Goal: Information Seeking & Learning: Learn about a topic

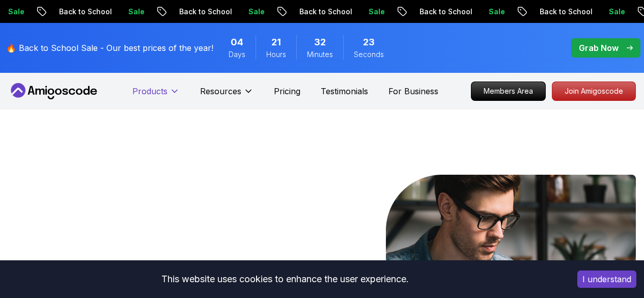
click at [174, 91] on icon at bounding box center [175, 91] width 10 height 10
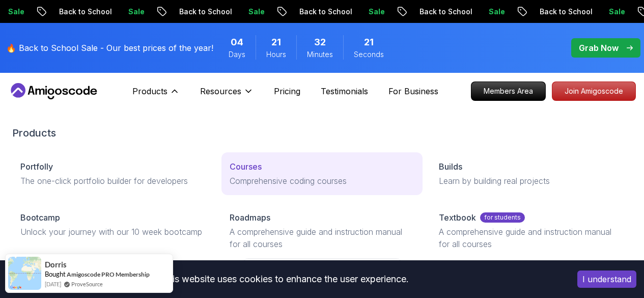
click at [230, 173] on div "Courses" at bounding box center [322, 166] width 185 height 12
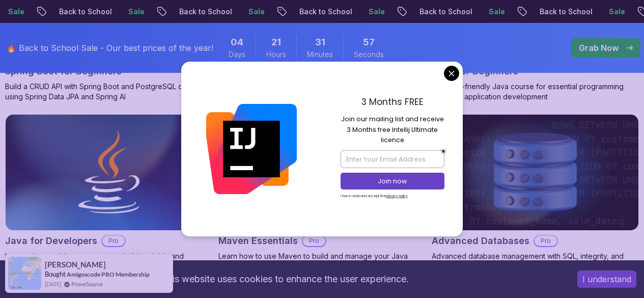
scroll to position [667, 0]
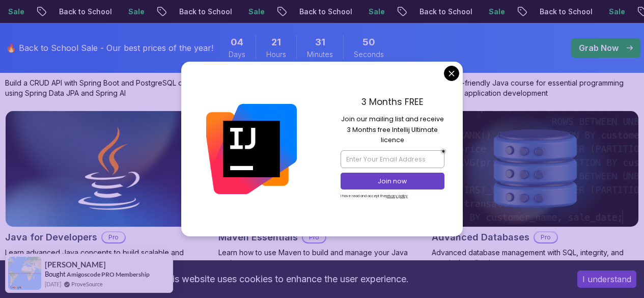
click at [430, 108] on img at bounding box center [322, 168] width 216 height 121
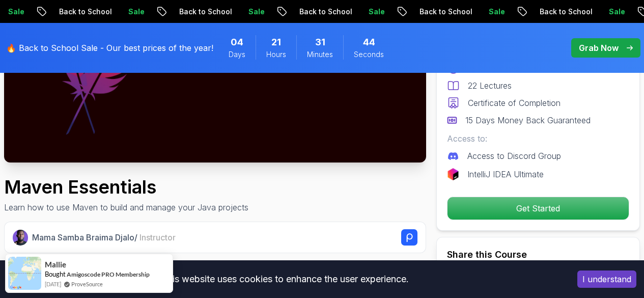
scroll to position [203, 0]
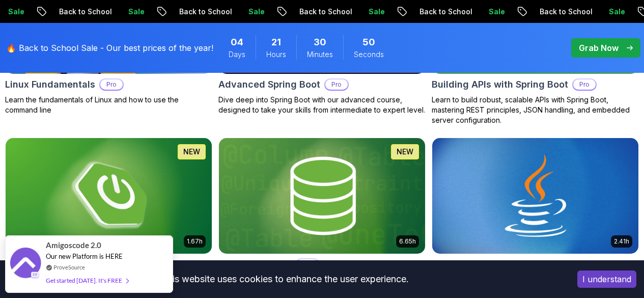
scroll to position [468, 0]
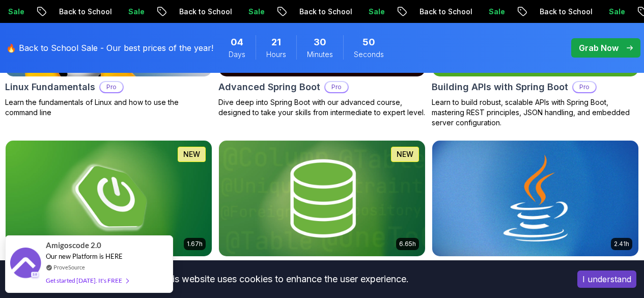
click at [570, 150] on img at bounding box center [535, 197] width 216 height 121
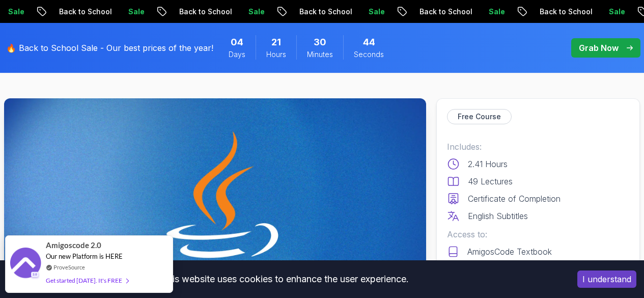
scroll to position [33, 0]
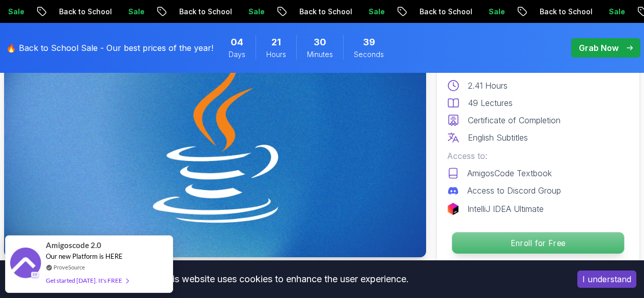
click at [544, 242] on p "Enroll for Free" at bounding box center [538, 242] width 172 height 21
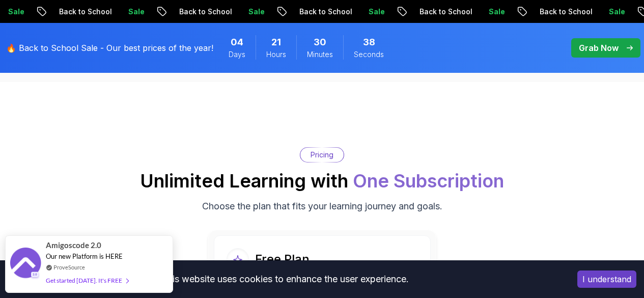
scroll to position [2067, 0]
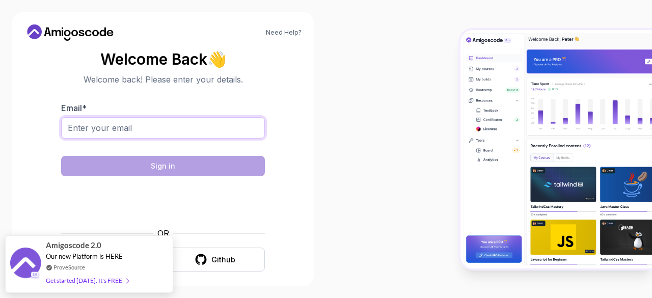
click at [217, 123] on input "Email *" at bounding box center [163, 127] width 204 height 21
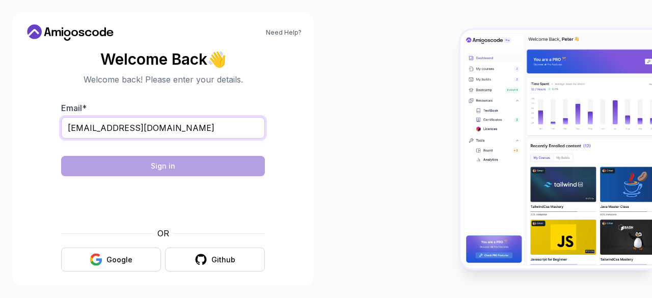
type input "[EMAIL_ADDRESS][DOMAIN_NAME]"
click at [75, 165] on div at bounding box center [326, 149] width 652 height 298
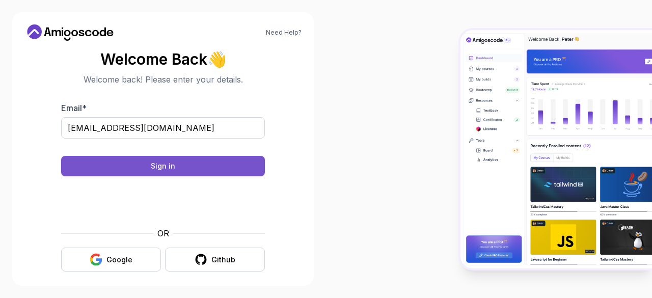
click at [73, 163] on button "Sign in" at bounding box center [163, 166] width 204 height 20
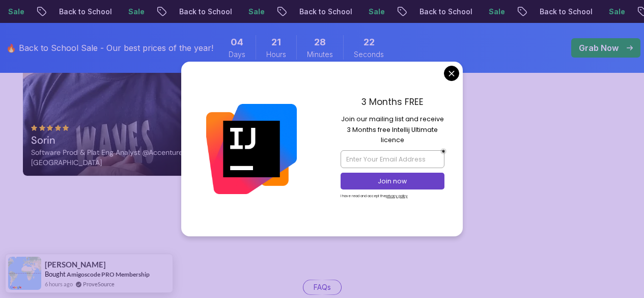
scroll to position [3075, 0]
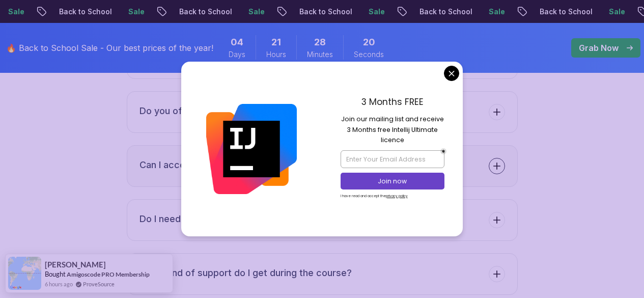
click at [451, 145] on button "Can I access the course material at my own pace?" at bounding box center [322, 166] width 391 height 42
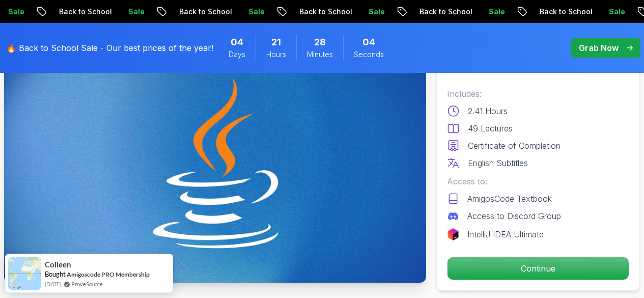
scroll to position [89, 0]
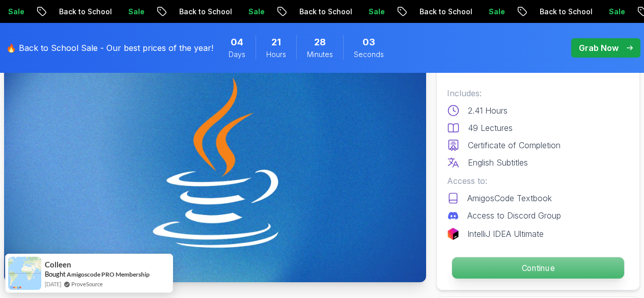
click at [491, 265] on p "Continue" at bounding box center [538, 267] width 172 height 21
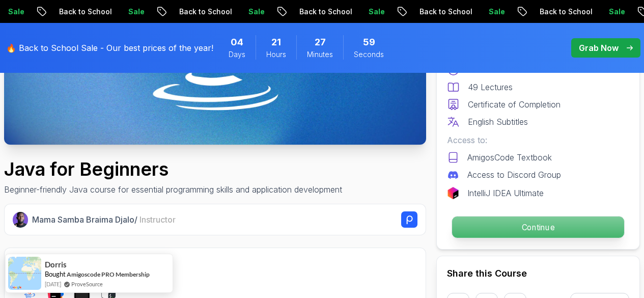
scroll to position [240, 0]
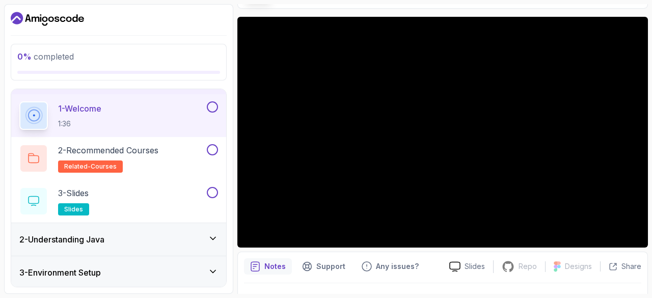
scroll to position [27, 0]
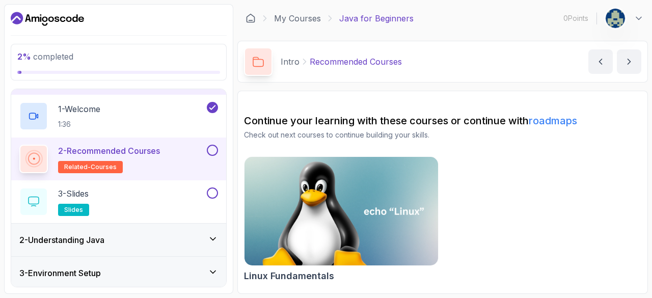
click at [411, 61] on div "Intro Recommended Courses Recommended Courses by nelson" at bounding box center [442, 62] width 410 height 42
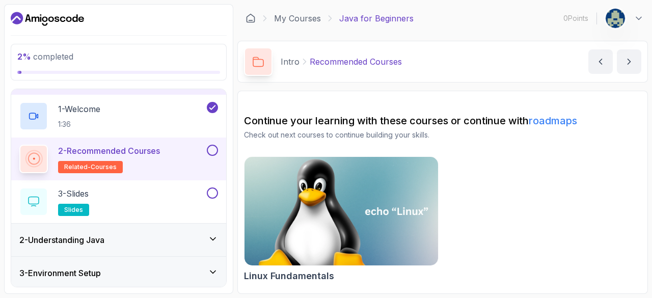
click at [266, 172] on img at bounding box center [341, 211] width 203 height 114
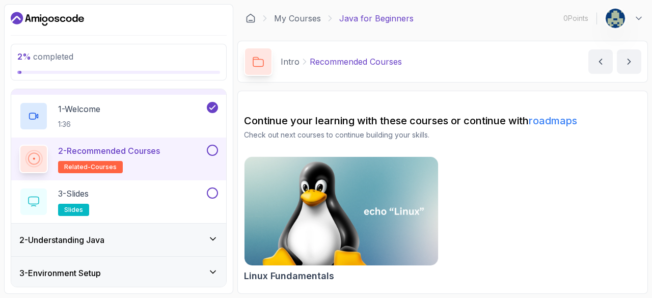
click at [121, 146] on p "2 - Recommended Courses" at bounding box center [109, 151] width 102 height 12
click at [547, 178] on div "Linux Fundamentals" at bounding box center [442, 221] width 397 height 130
click at [343, 66] on p "Recommended Courses" at bounding box center [356, 62] width 92 height 12
click at [621, 59] on button "next content" at bounding box center [629, 61] width 24 height 24
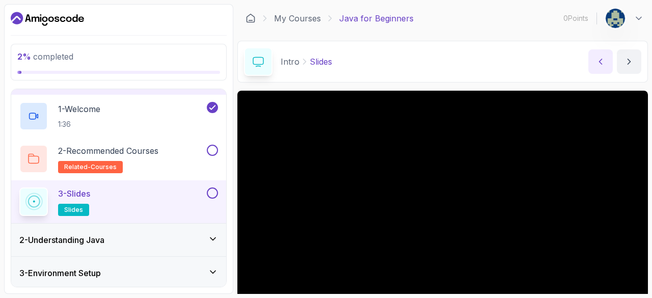
click at [610, 57] on button "previous content" at bounding box center [600, 61] width 24 height 24
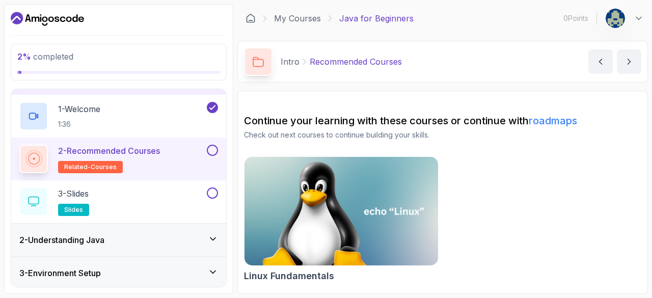
click at [160, 151] on p "2 - Recommended Courses" at bounding box center [109, 151] width 102 height 12
click at [153, 158] on h2 "2 - Recommended Courses related-courses" at bounding box center [109, 159] width 102 height 29
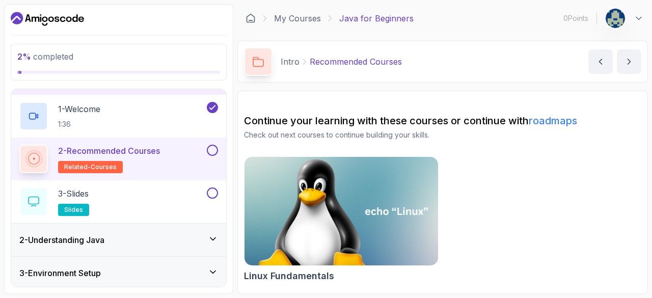
click at [354, 229] on img at bounding box center [341, 211] width 203 height 114
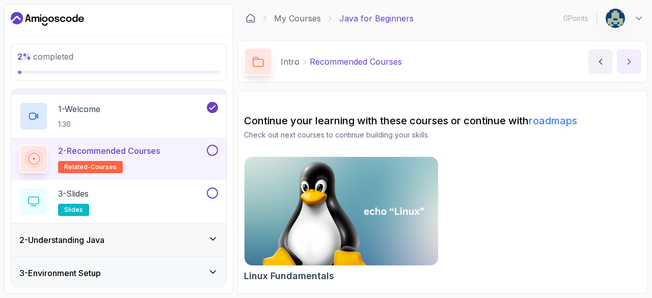
click at [625, 65] on icon "next content" at bounding box center [629, 62] width 10 height 10
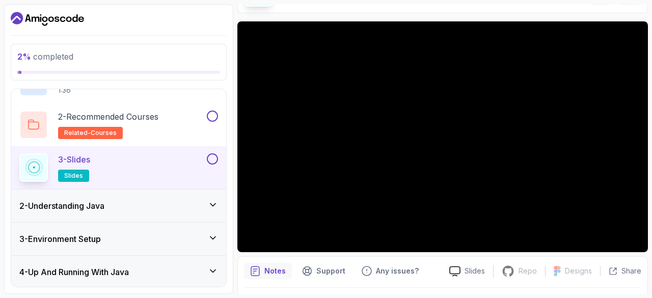
scroll to position [64, 0]
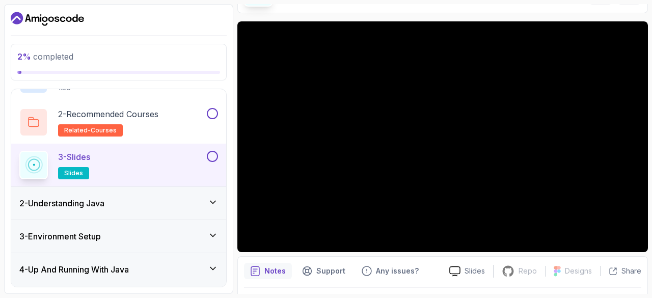
click at [41, 195] on div "2 - Understanding Java" at bounding box center [118, 203] width 215 height 33
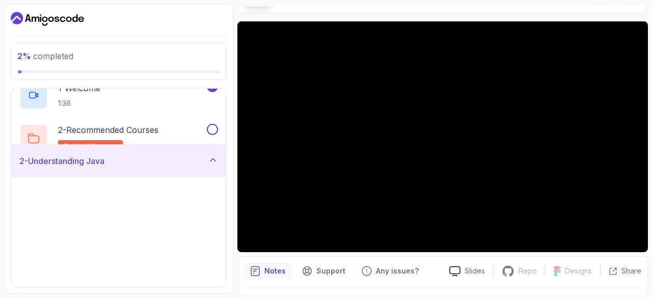
scroll to position [34, 0]
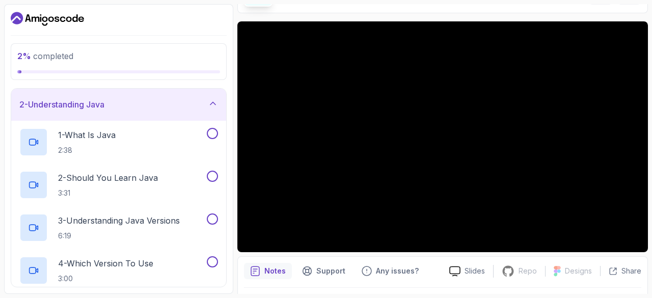
click at [77, 118] on div "2 - Understanding Java" at bounding box center [118, 104] width 215 height 33
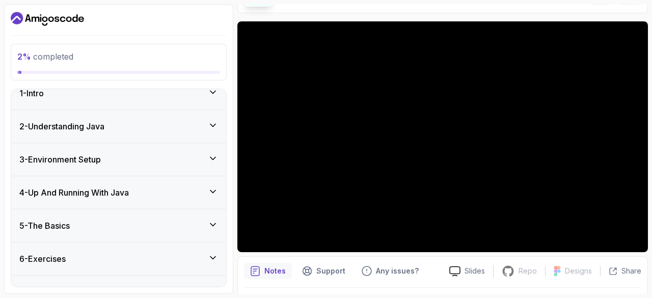
scroll to position [0, 0]
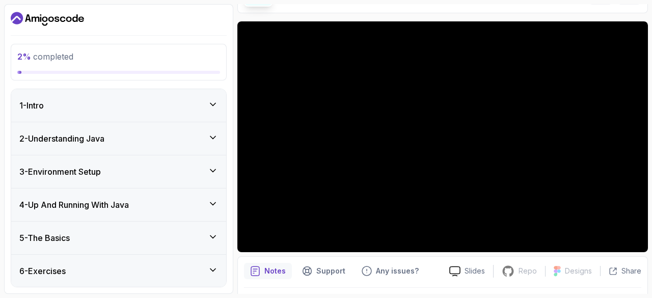
click at [37, 108] on h3 "1 - Intro" at bounding box center [31, 105] width 24 height 12
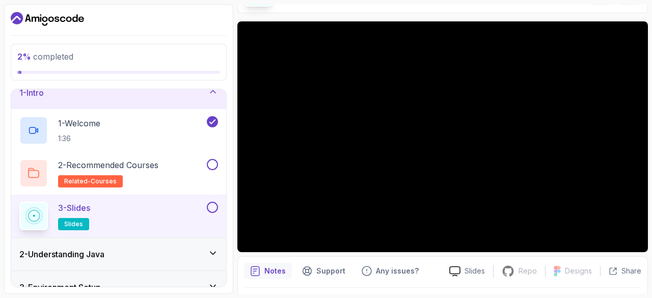
scroll to position [15, 0]
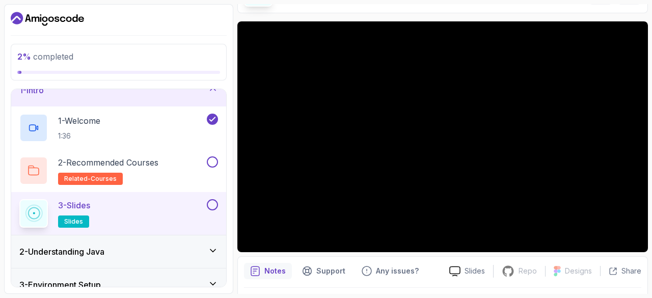
click at [39, 94] on h3 "1 - Intro" at bounding box center [31, 90] width 24 height 12
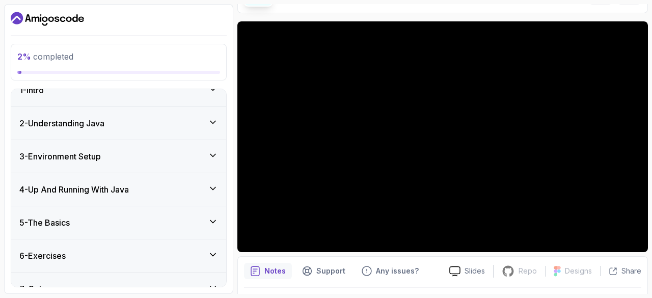
click at [35, 121] on h3 "2 - Understanding Java" at bounding box center [61, 123] width 85 height 12
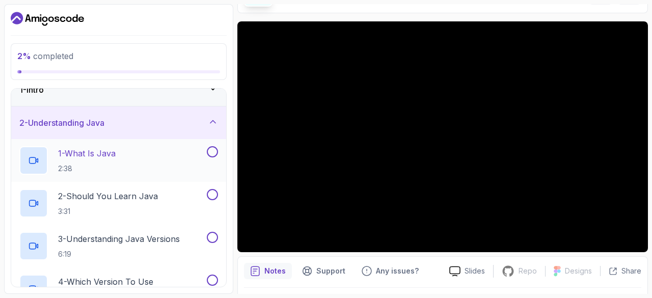
click at [211, 151] on button at bounding box center [212, 151] width 11 height 11
click at [208, 149] on button at bounding box center [212, 151] width 11 height 11
click at [66, 123] on h3 "2 - Understanding Java" at bounding box center [61, 123] width 85 height 12
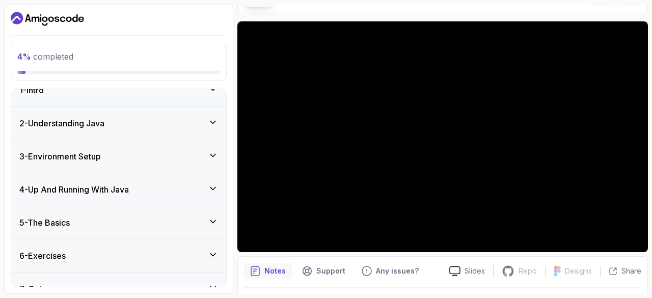
click at [50, 120] on h3 "2 - Understanding Java" at bounding box center [61, 123] width 85 height 12
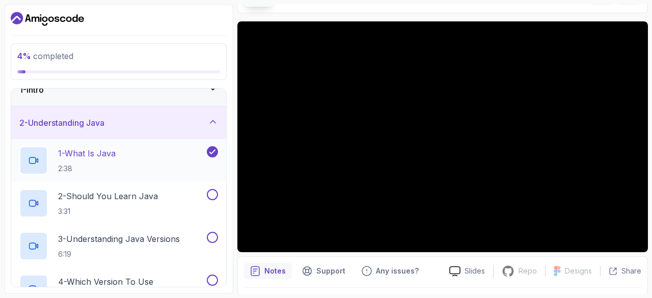
click at [79, 163] on h2 "1 - What Is Java 2:38" at bounding box center [87, 160] width 58 height 26
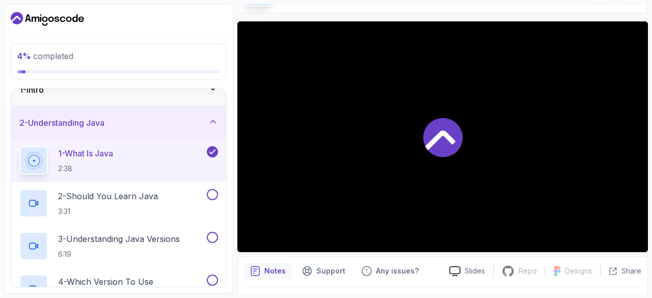
click at [82, 170] on p "2:38" at bounding box center [85, 168] width 55 height 10
click at [275, 268] on p "Notes" at bounding box center [274, 271] width 21 height 10
click at [376, 270] on p "Any issues?" at bounding box center [397, 271] width 43 height 10
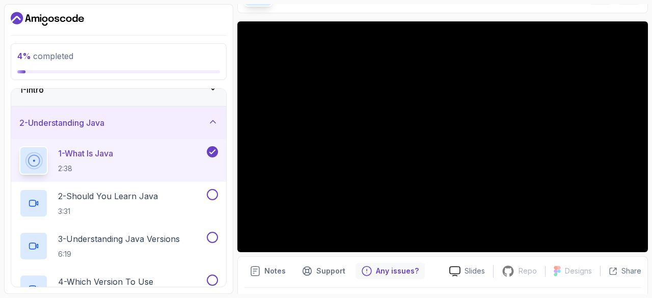
click at [372, 268] on div "Any issues?" at bounding box center [389, 271] width 69 height 16
click at [278, 272] on p "Notes" at bounding box center [274, 271] width 21 height 10
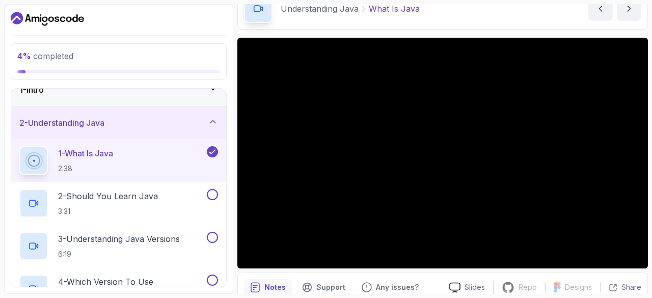
scroll to position [52, 0]
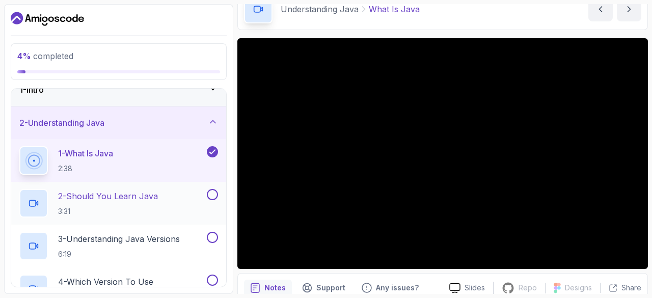
click at [118, 203] on h2 "2 - Should You Learn Java 3:31" at bounding box center [108, 203] width 100 height 26
click at [104, 197] on p "2 - Should You Learn Java" at bounding box center [108, 196] width 100 height 12
click at [36, 193] on div at bounding box center [33, 203] width 29 height 29
click at [39, 199] on div at bounding box center [34, 203] width 10 height 10
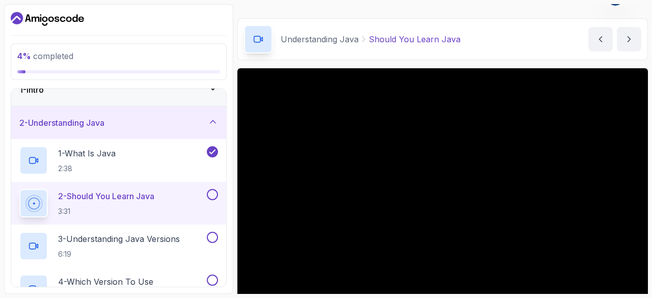
scroll to position [22, 0]
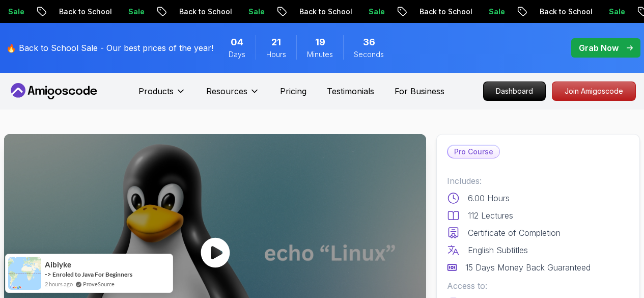
click at [331, 192] on div at bounding box center [215, 252] width 422 height 237
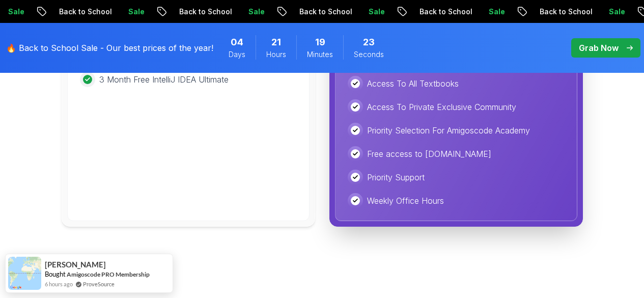
scroll to position [2683, 0]
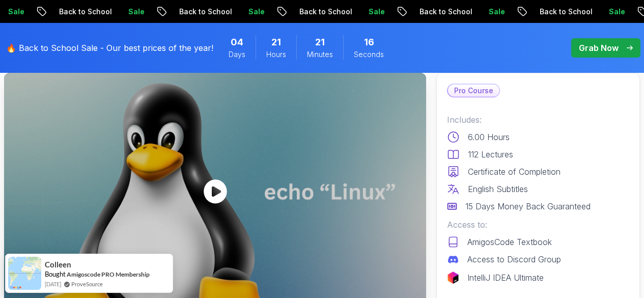
scroll to position [64, 0]
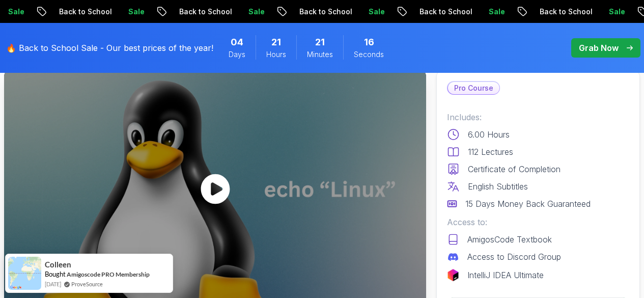
click at [216, 185] on icon at bounding box center [215, 189] width 31 height 31
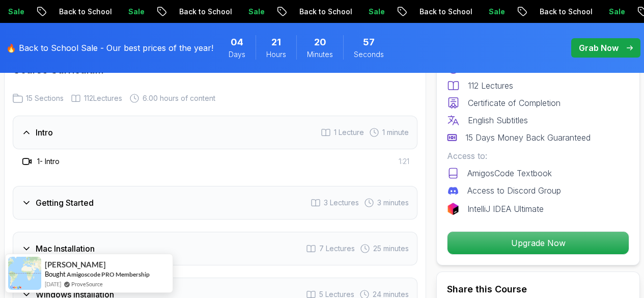
scroll to position [1429, 0]
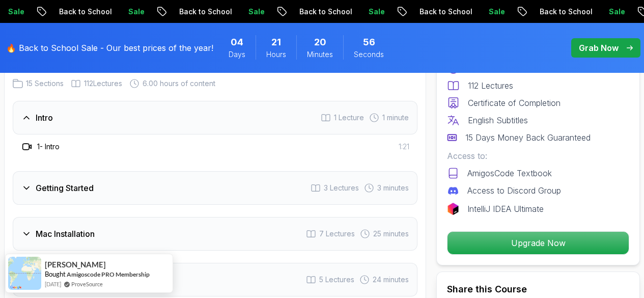
click at [51, 184] on h3 "Getting Started" at bounding box center [65, 188] width 58 height 12
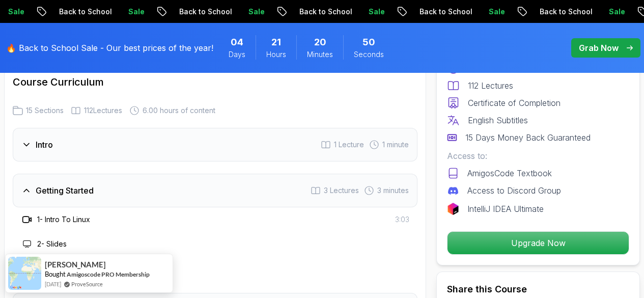
scroll to position [1397, 0]
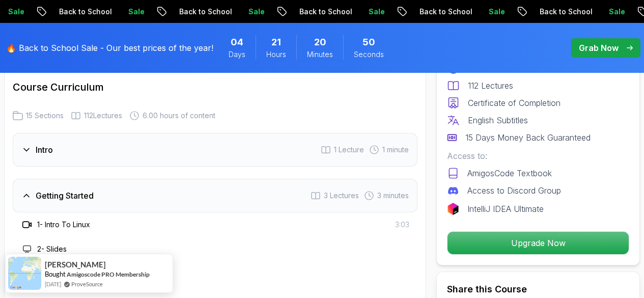
click at [42, 193] on h3 "Getting Started" at bounding box center [65, 195] width 58 height 12
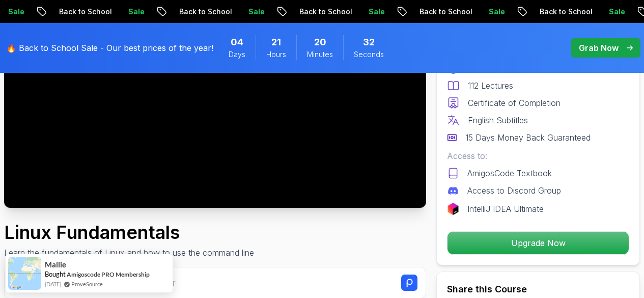
scroll to position [159, 0]
